Goal: Transaction & Acquisition: Purchase product/service

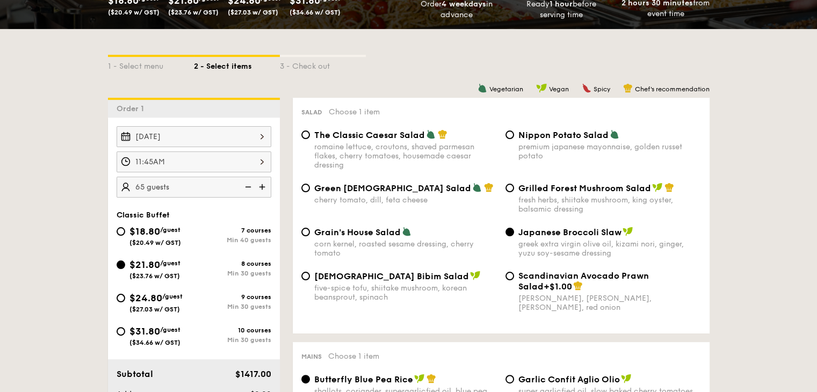
scroll to position [215, 0]
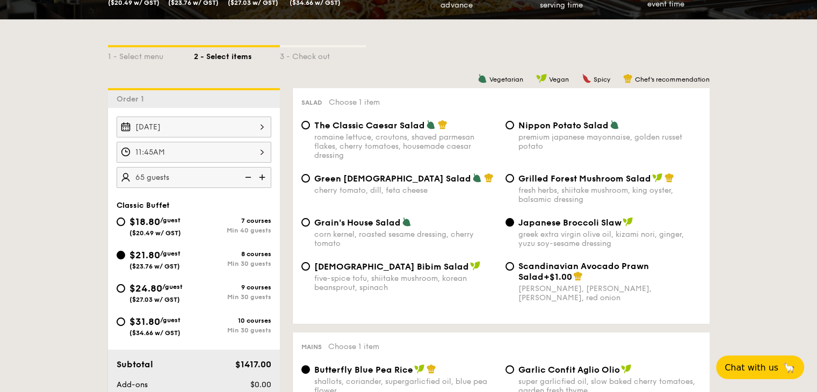
scroll to position [215, 0]
click at [305, 271] on input "Korean Bibim Salad five-spice tofu, shiitake mushroom, korean beansprout, spina…" at bounding box center [305, 266] width 9 height 9
radio input "true"
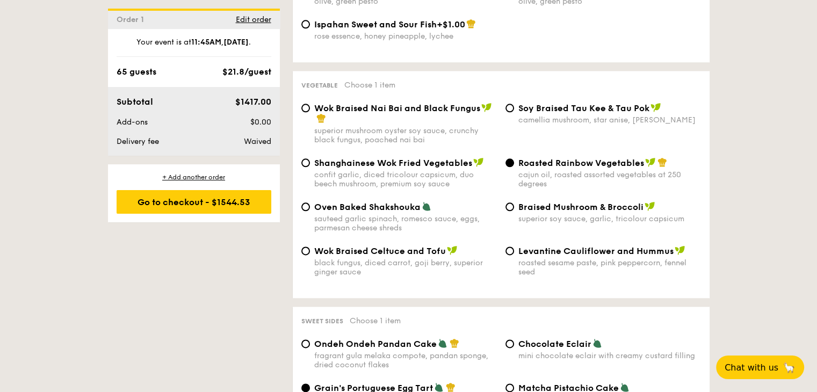
scroll to position [1343, 0]
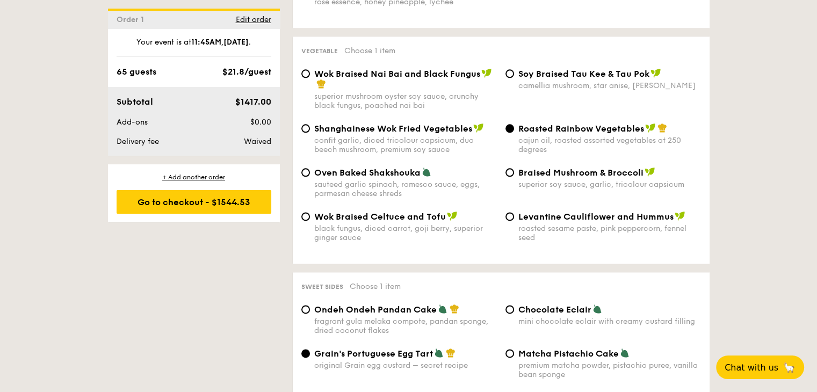
click at [514, 188] on div "Braised Mushroom & Broccoli superior soy sauce, garlic, tricolour capsicum" at bounding box center [603, 178] width 204 height 22
click at [507, 177] on input "Braised Mushroom & Broccoli superior soy sauce, garlic, tricolour capsicum" at bounding box center [510, 172] width 9 height 9
radio input "true"
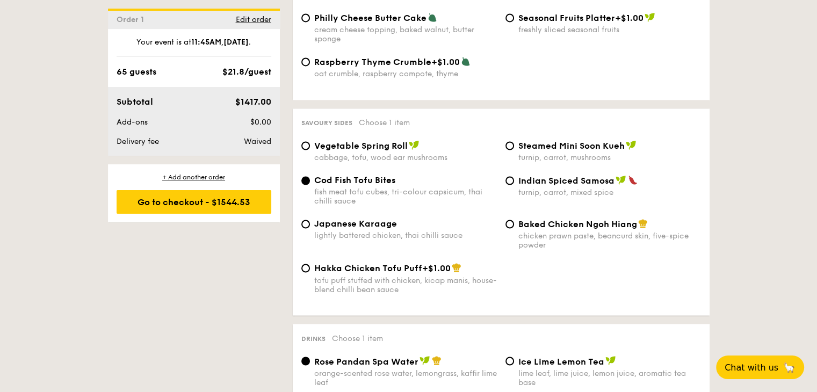
scroll to position [1773, 0]
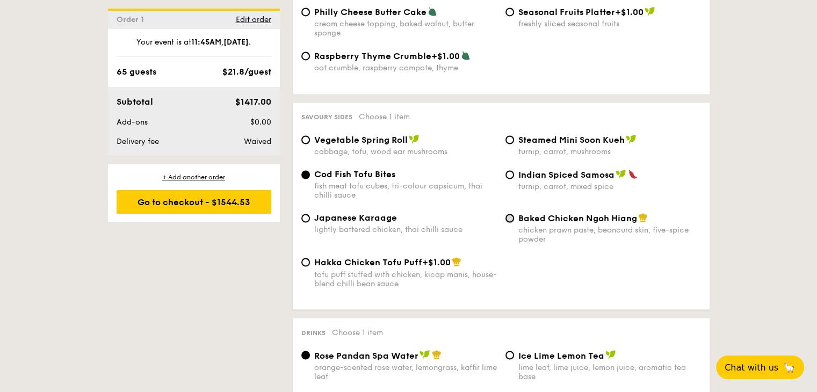
click at [511, 222] on input "Baked Chicken Ngoh Hiang chicken prawn paste, beancurd skin, five-spice powder" at bounding box center [510, 218] width 9 height 9
radio input "true"
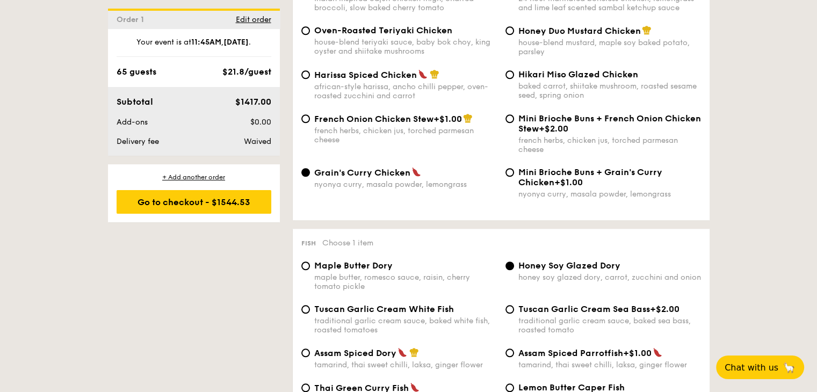
scroll to position [806, 0]
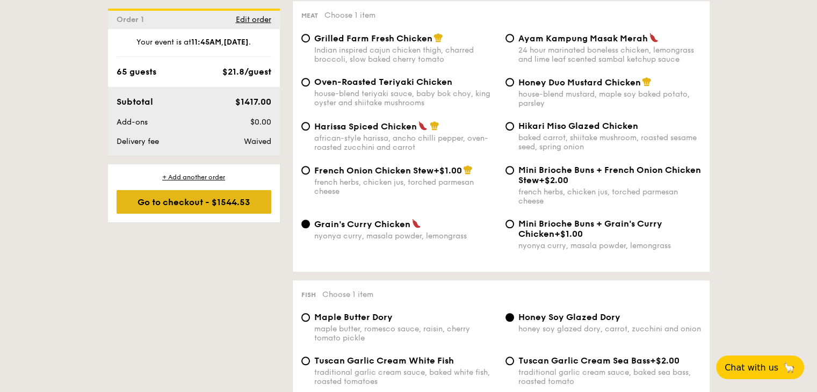
click at [213, 200] on div "Go to checkout - $1544.53" at bounding box center [194, 202] width 155 height 24
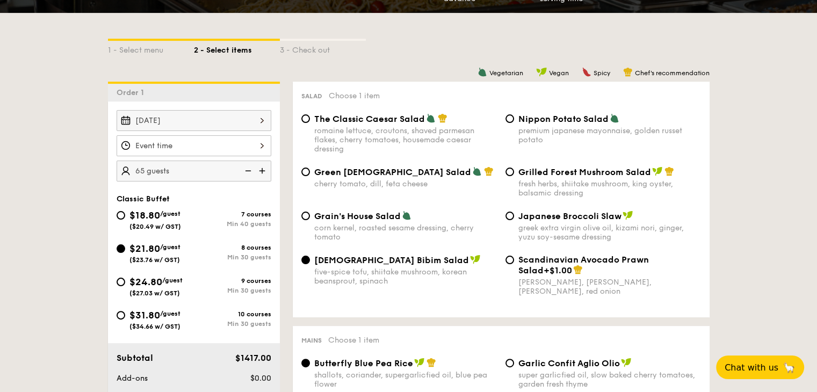
scroll to position [262, 0]
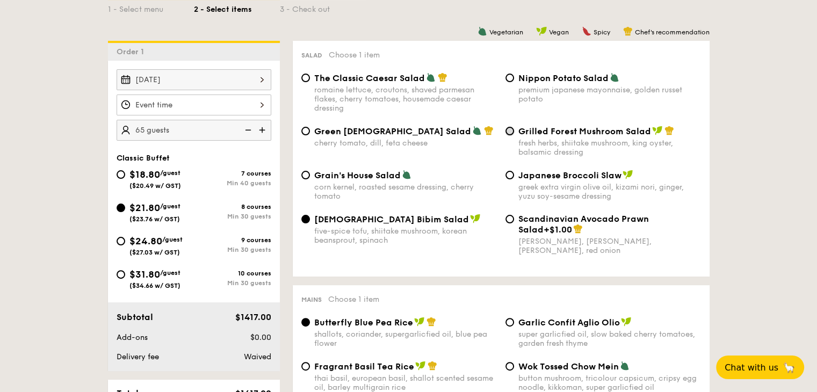
click at [511, 132] on input "Grilled Forest Mushroom Salad fresh herbs, shiitake mushroom, king oyster, bals…" at bounding box center [510, 131] width 9 height 9
radio input "true"
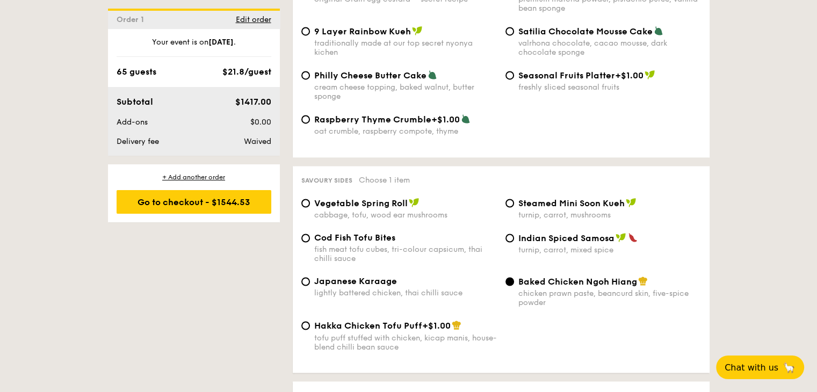
scroll to position [1713, 0]
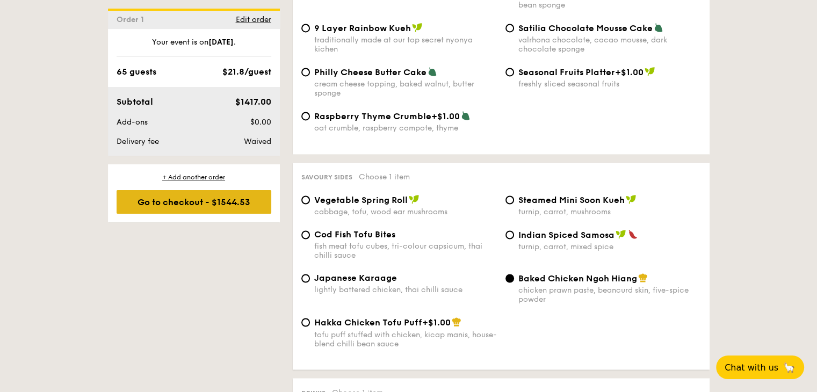
click at [218, 197] on div "Go to checkout - $1544.53" at bounding box center [194, 202] width 155 height 24
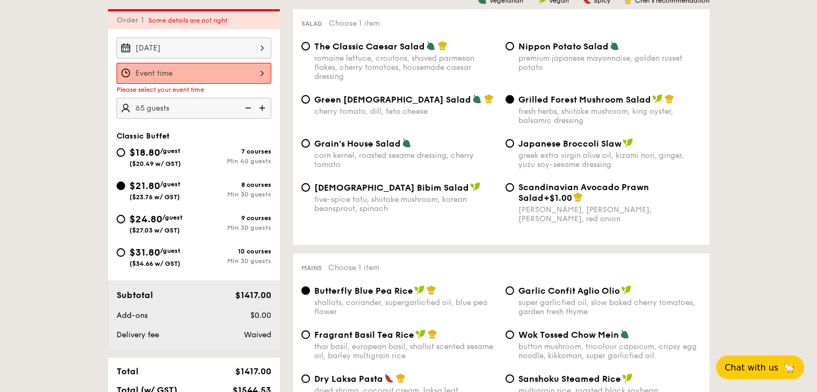
scroll to position [287, 0]
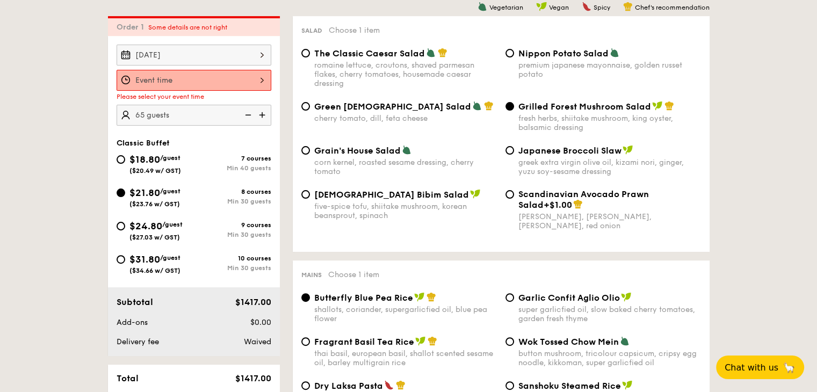
click at [204, 88] on div at bounding box center [194, 80] width 155 height 21
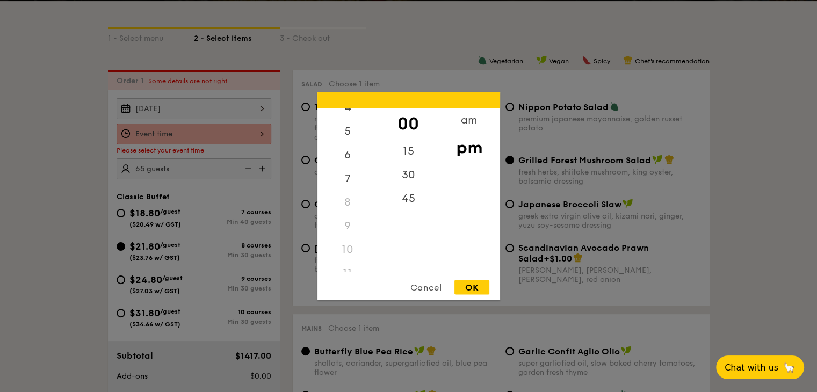
scroll to position [127, 0]
click at [349, 257] on div "11" at bounding box center [348, 261] width 61 height 24
click at [405, 201] on div "45" at bounding box center [408, 202] width 61 height 31
click at [340, 262] on div "11" at bounding box center [348, 261] width 61 height 24
click at [342, 258] on div "11" at bounding box center [348, 261] width 61 height 24
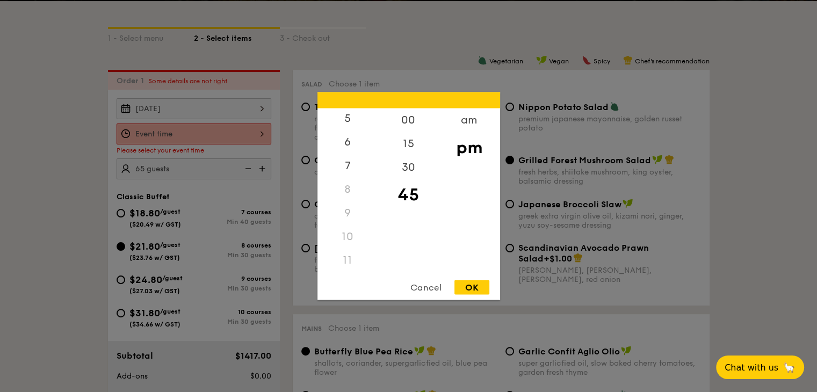
click at [344, 256] on div "11" at bounding box center [348, 261] width 61 height 24
click at [466, 121] on div "am" at bounding box center [469, 124] width 61 height 31
click at [350, 261] on div "11" at bounding box center [348, 264] width 61 height 31
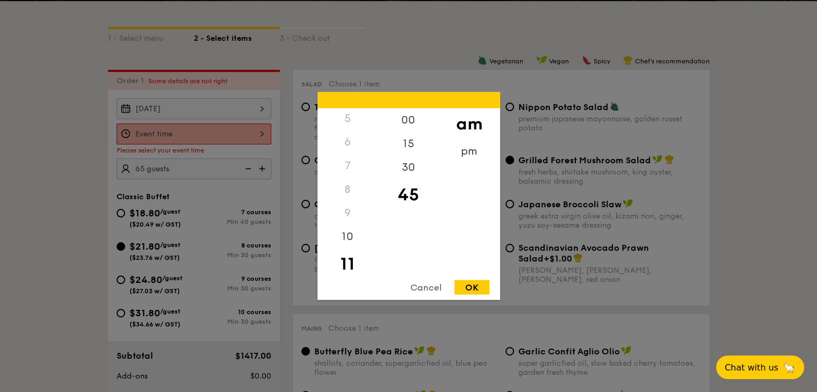
click at [468, 287] on div "OK" at bounding box center [471, 287] width 35 height 15
type input "11:45AM"
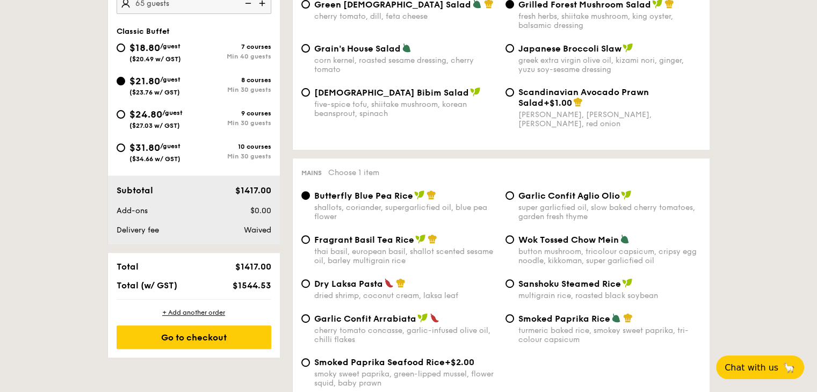
scroll to position [394, 0]
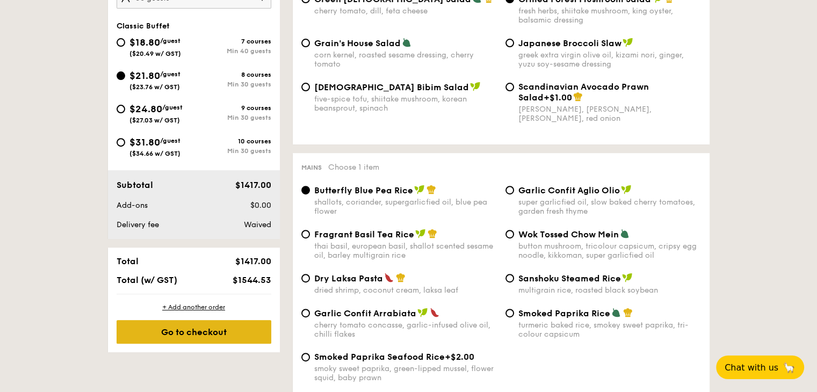
click at [210, 321] on div "Go to checkout" at bounding box center [194, 332] width 155 height 24
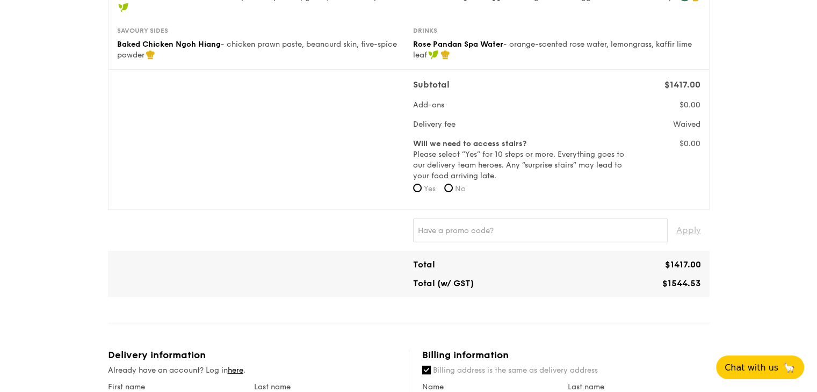
scroll to position [269, 0]
